Goal: Task Accomplishment & Management: Complete application form

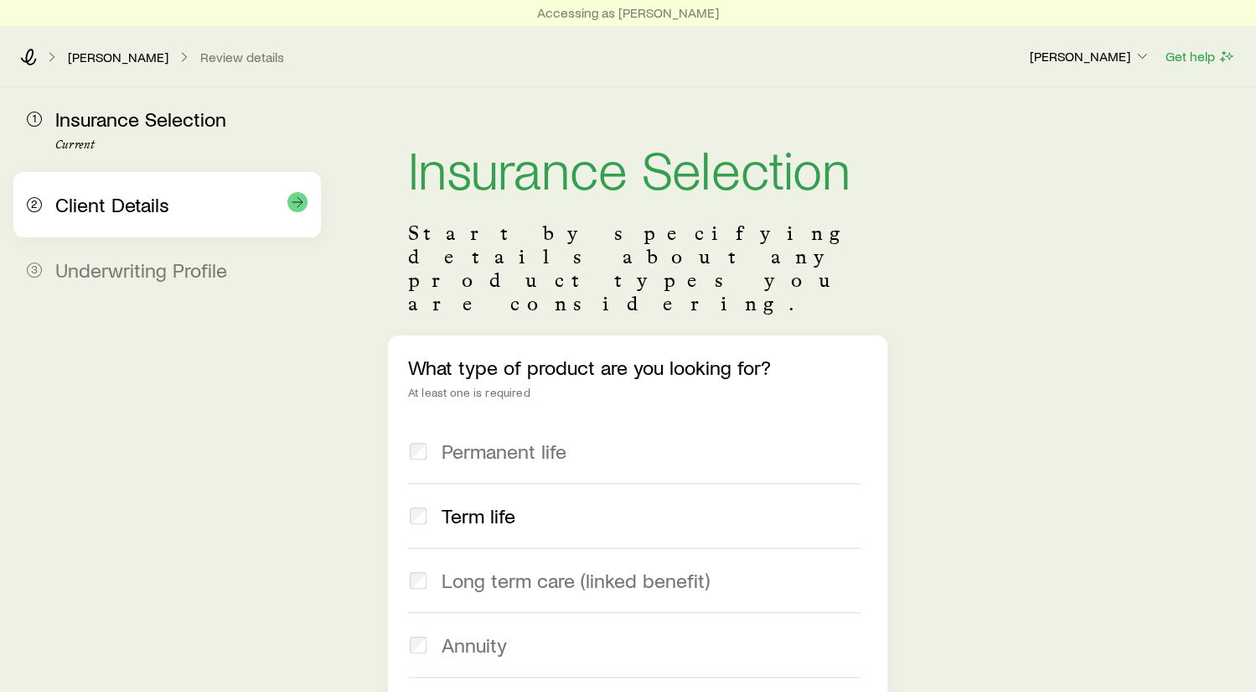
click at [126, 201] on span "Client Details" at bounding box center [112, 204] width 114 height 24
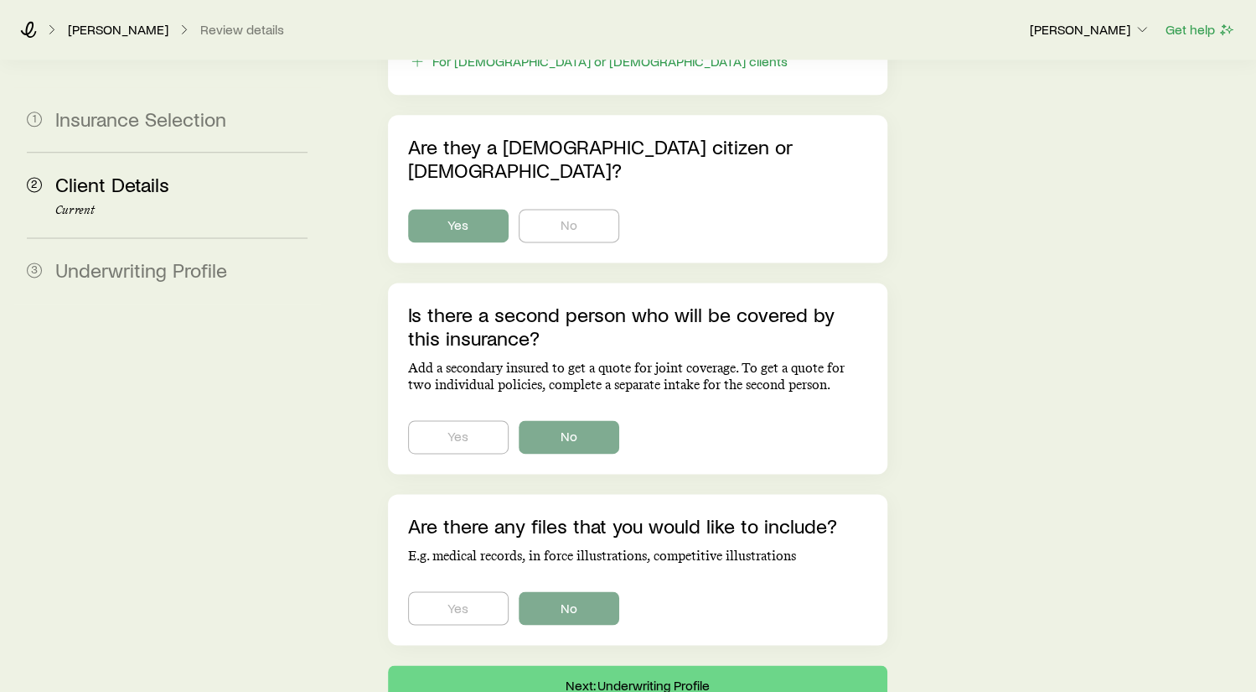
scroll to position [1098, 0]
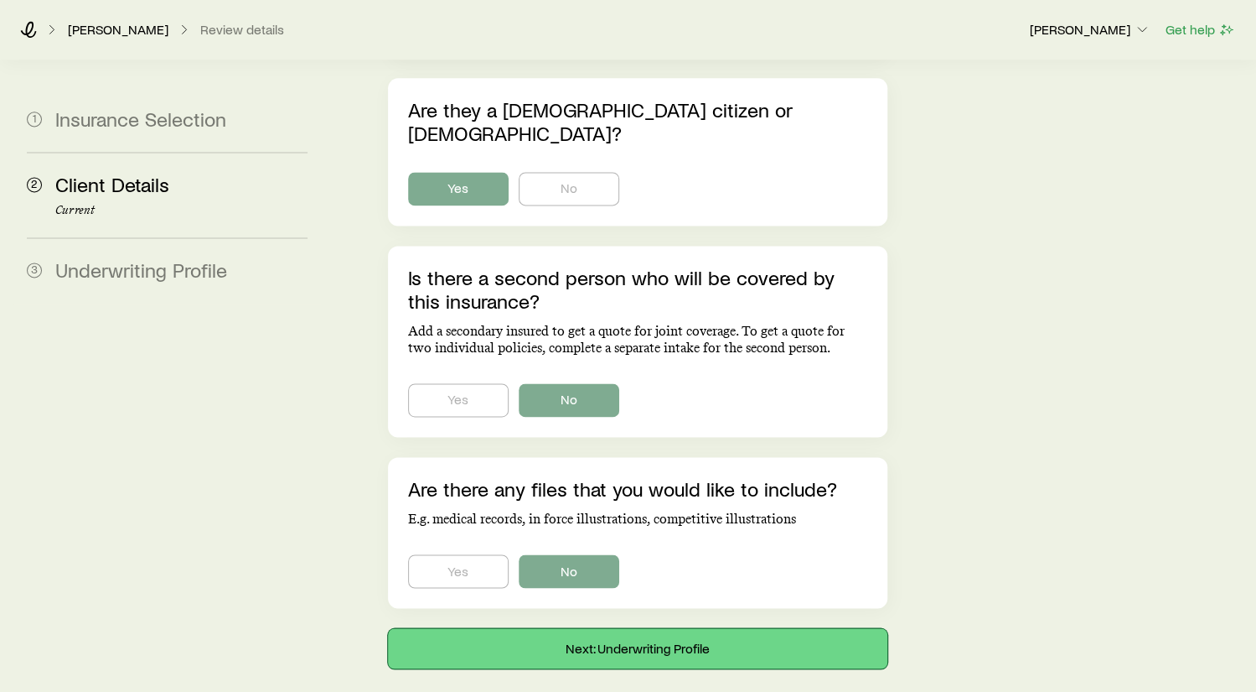
click at [754, 628] on button "Next: Underwriting Profile" at bounding box center [638, 648] width 500 height 40
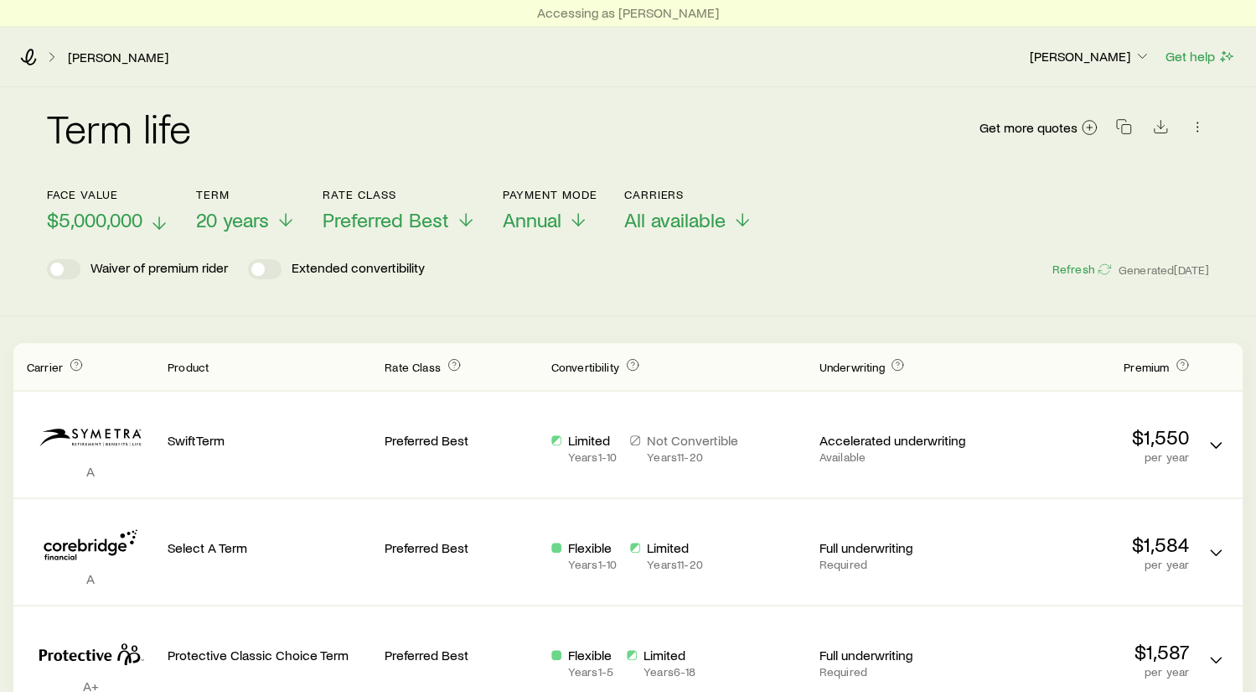
click at [159, 215] on icon at bounding box center [159, 223] width 20 height 20
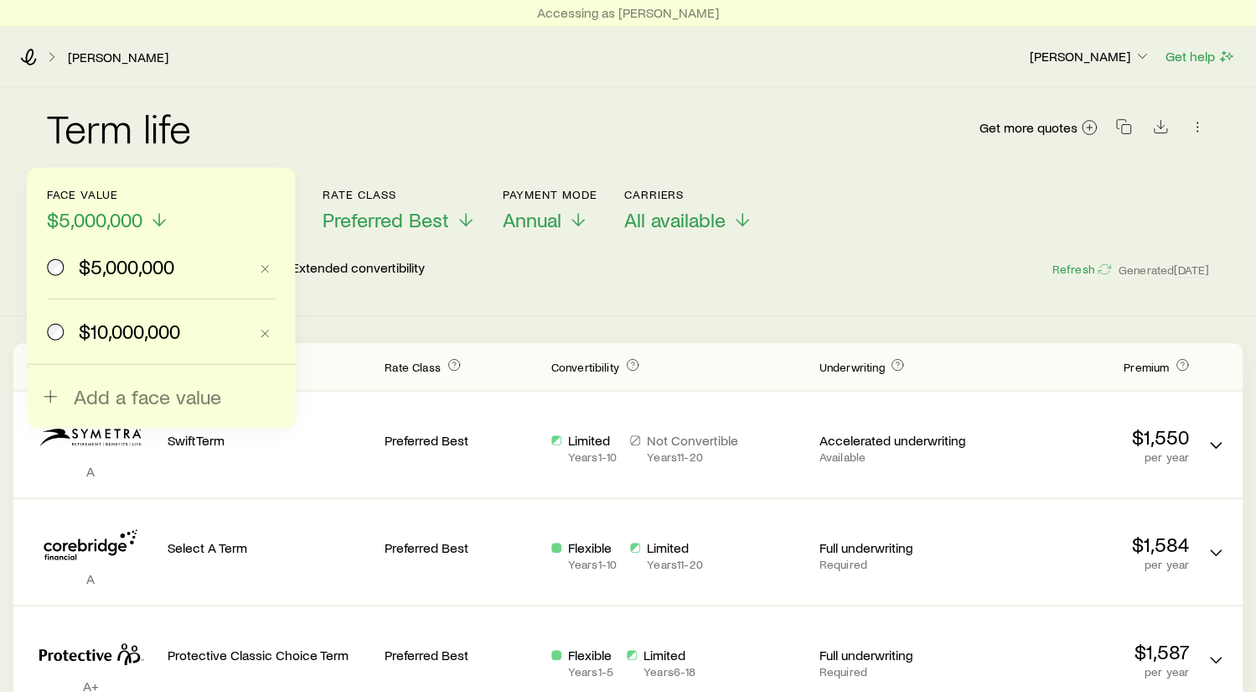
click at [152, 330] on span "$10,000,000" at bounding box center [129, 330] width 101 height 23
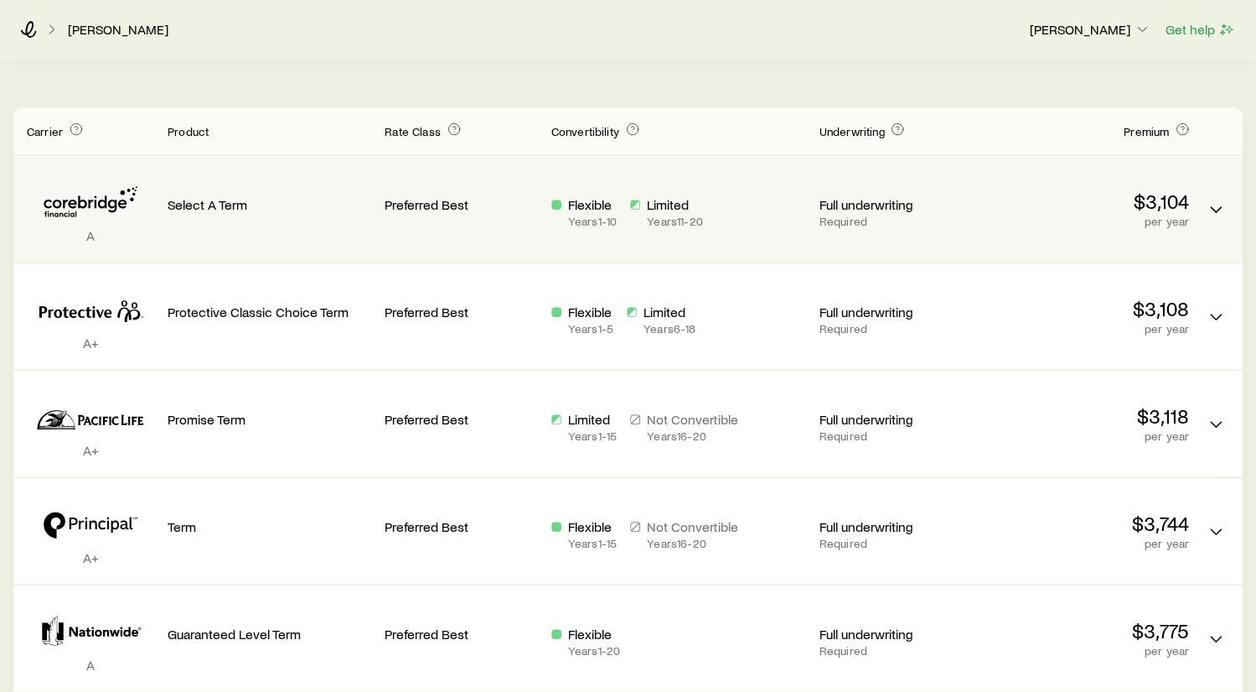
scroll to position [251, 0]
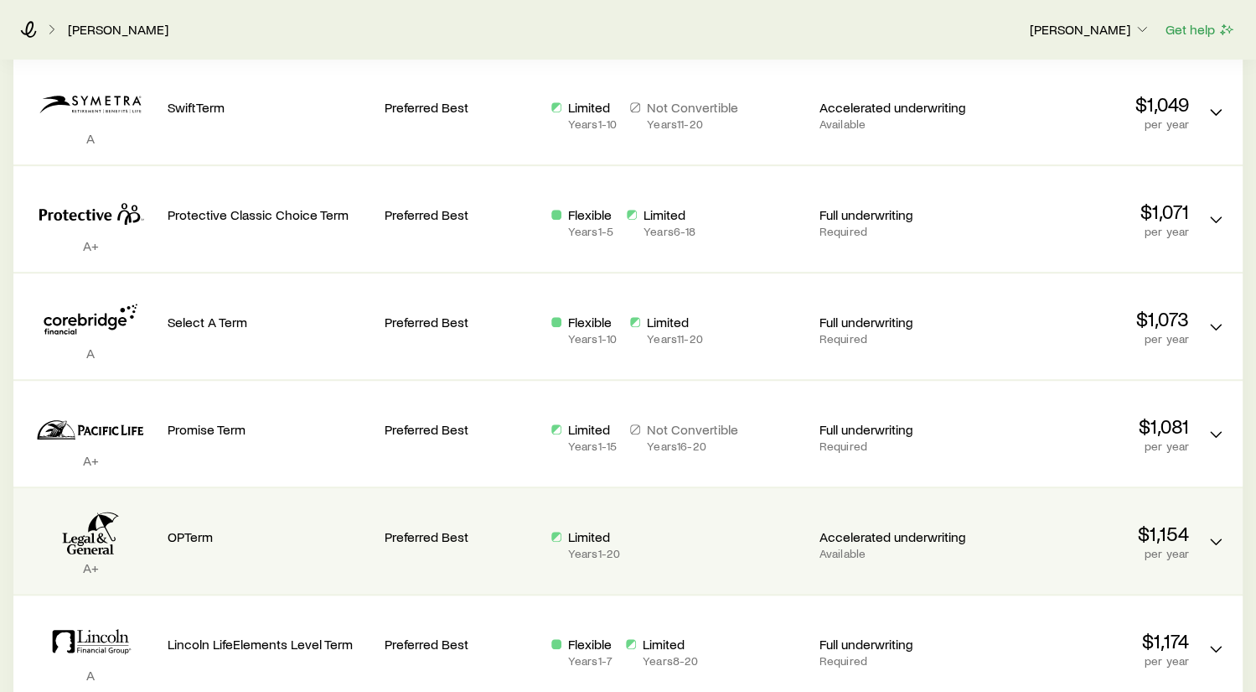
scroll to position [503, 0]
